Goal: Information Seeking & Learning: Compare options

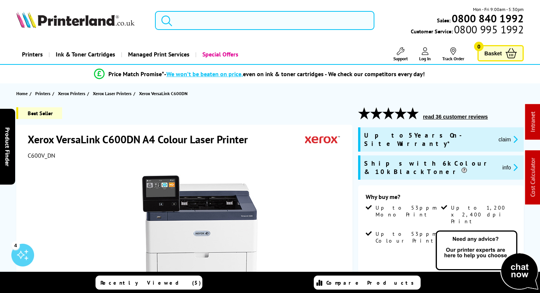
click at [215, 23] on input "search" at bounding box center [265, 20] width 220 height 19
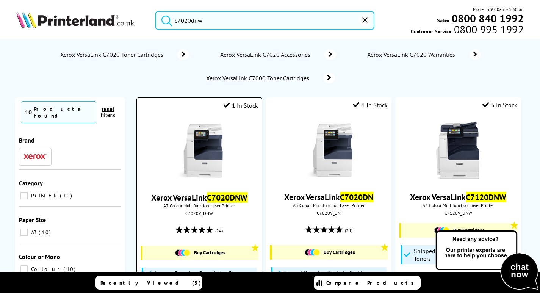
type input "c7020dnw"
click at [198, 155] on img at bounding box center [199, 151] width 57 height 57
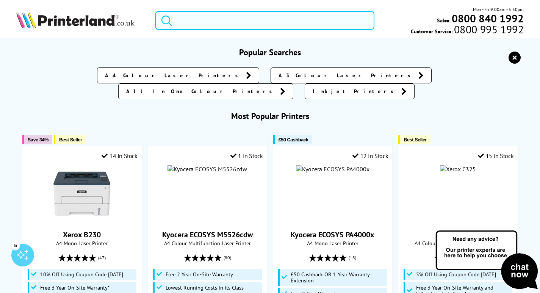
click at [231, 16] on input "search" at bounding box center [265, 20] width 220 height 19
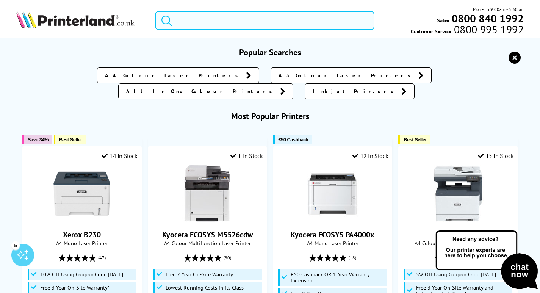
click at [192, 19] on input "search" at bounding box center [265, 20] width 220 height 19
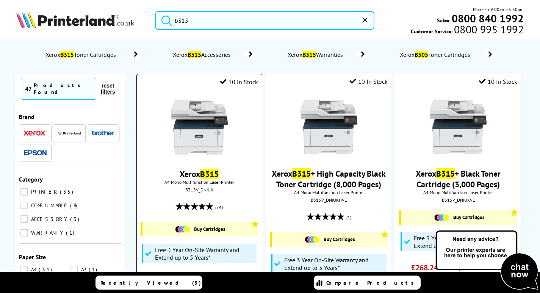
type input "b315"
click at [213, 156] on img at bounding box center [199, 127] width 57 height 57
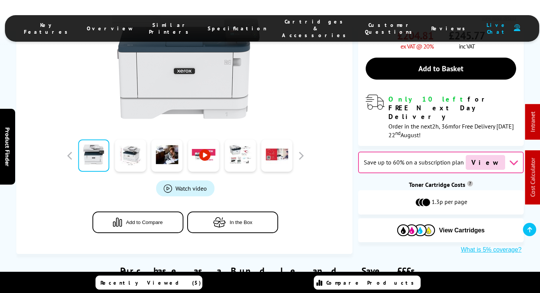
click at [295, 24] on span "Cartridges & Accessories" at bounding box center [316, 28] width 68 height 20
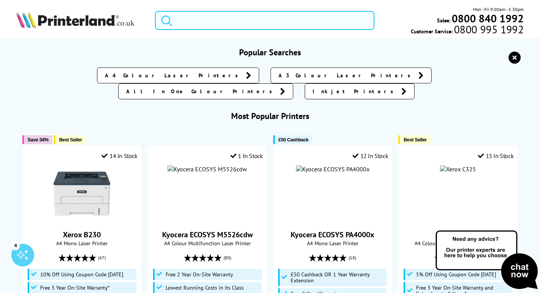
click at [215, 27] on input "search" at bounding box center [265, 20] width 220 height 19
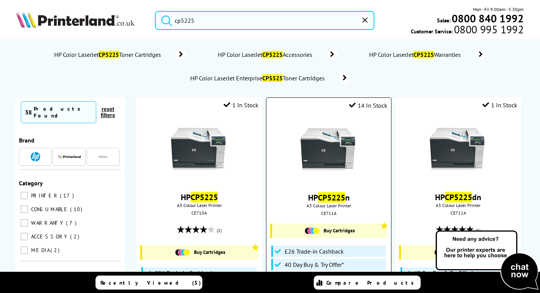
type input "cp5225"
click at [333, 146] on img at bounding box center [329, 151] width 57 height 57
